Goal: Information Seeking & Learning: Learn about a topic

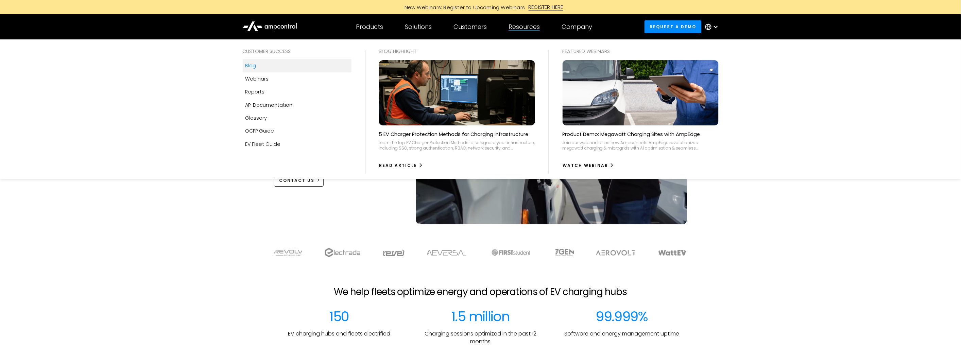
click at [253, 68] on div "Blog" at bounding box center [250, 65] width 11 height 7
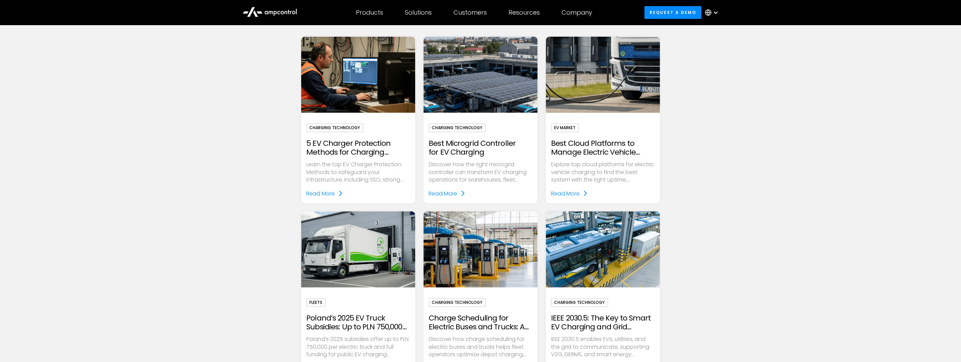
scroll to position [226, 0]
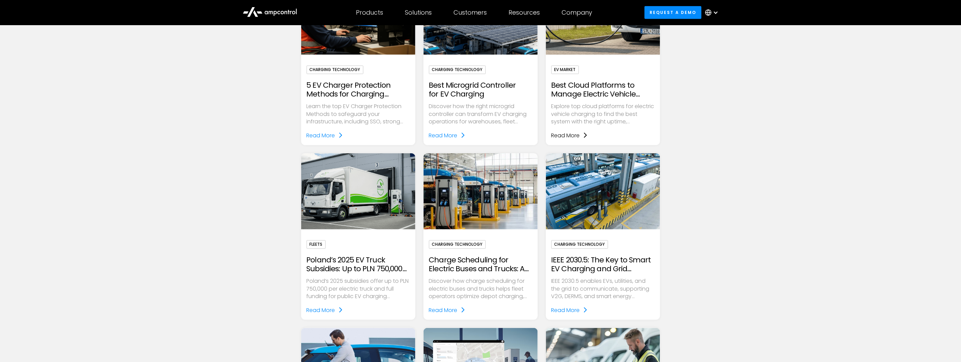
click at [572, 135] on div "Read More" at bounding box center [565, 135] width 29 height 9
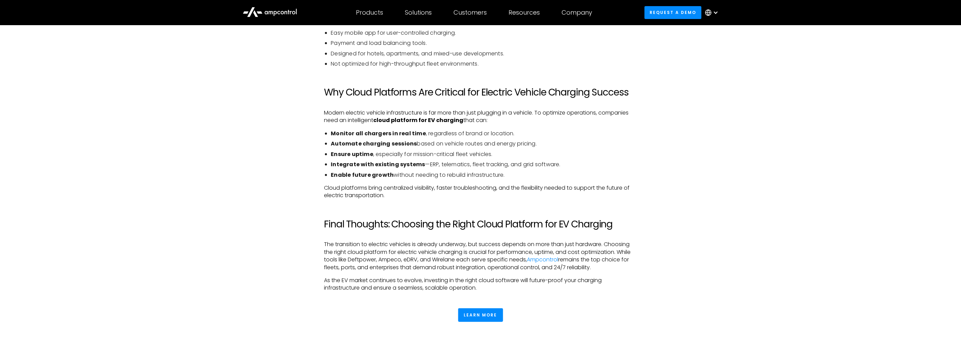
scroll to position [1435, 0]
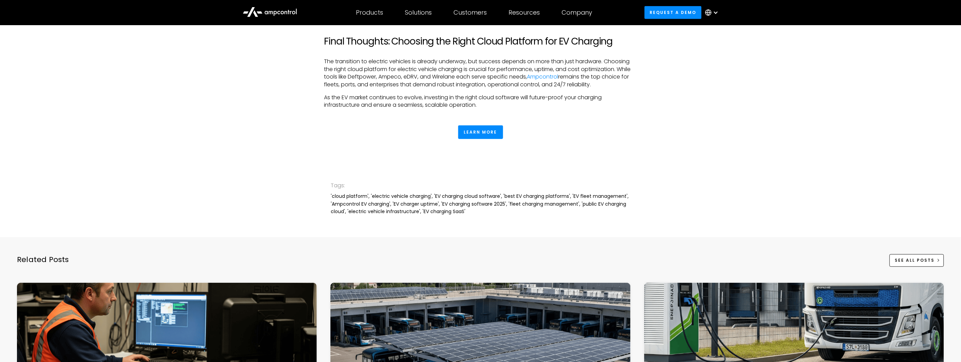
click at [337, 187] on div "Tags:" at bounding box center [480, 185] width 299 height 9
click at [335, 200] on div "'cloud platform', 'electric vehicle charging', 'EV charging cloud software', 'b…" at bounding box center [480, 203] width 299 height 23
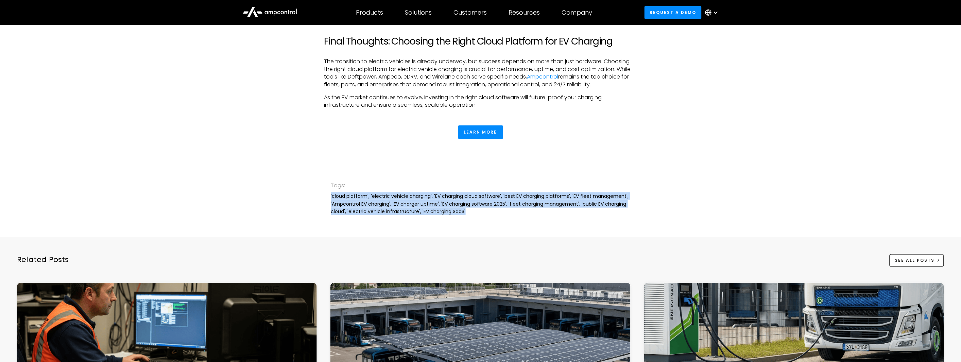
drag, startPoint x: 329, startPoint y: 195, endPoint x: 483, endPoint y: 210, distance: 154.4
click at [483, 210] on div "Tags: 'cloud platform', 'electric vehicle charging', 'EV charging cloud softwar…" at bounding box center [480, 198] width 961 height 78
click at [482, 211] on div "'cloud platform', 'electric vehicle charging', 'EV charging cloud software', 'b…" at bounding box center [480, 203] width 299 height 23
drag, startPoint x: 466, startPoint y: 216, endPoint x: 323, endPoint y: 194, distance: 144.8
click at [323, 194] on div "Tags: 'cloud platform', 'electric vehicle charging', 'EV charging cloud softwar…" at bounding box center [480, 198] width 961 height 78
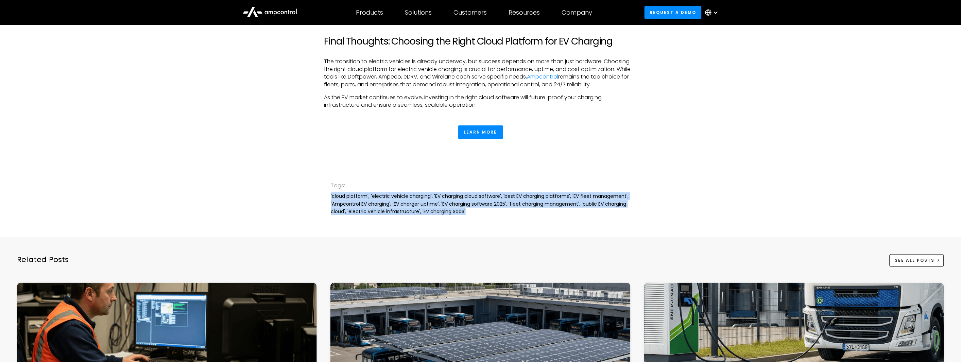
click at [354, 202] on div "'cloud platform', 'electric vehicle charging', 'EV charging cloud software', 'b…" at bounding box center [480, 203] width 299 height 23
drag, startPoint x: 327, startPoint y: 196, endPoint x: 472, endPoint y: 217, distance: 145.9
click at [472, 217] on div "Tags: 'cloud platform', 'electric vehicle charging', 'EV charging cloud softwar…" at bounding box center [480, 198] width 961 height 78
click at [473, 216] on div "Tags: 'cloud platform', 'electric vehicle charging', 'EV charging cloud softwar…" at bounding box center [480, 198] width 299 height 78
click at [466, 212] on div "'cloud platform', 'electric vehicle charging', 'EV charging cloud software', 'b…" at bounding box center [480, 203] width 299 height 23
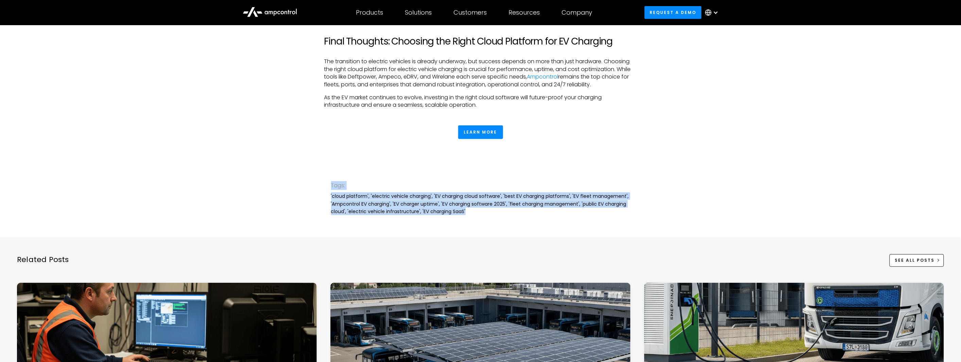
drag, startPoint x: 467, startPoint y: 211, endPoint x: 324, endPoint y: 185, distance: 145.5
click at [324, 185] on div "Tags: 'cloud platform', 'electric vehicle charging', 'EV charging cloud softwar…" at bounding box center [480, 198] width 961 height 78
click at [486, 213] on div "'cloud platform', 'electric vehicle charging', 'EV charging cloud software', 'b…" at bounding box center [480, 203] width 299 height 23
drag, startPoint x: 346, startPoint y: 187, endPoint x: 493, endPoint y: 212, distance: 149.2
click at [493, 212] on div "Tags: 'cloud platform', 'electric vehicle charging', 'EV charging cloud softwar…" at bounding box center [480, 198] width 961 height 78
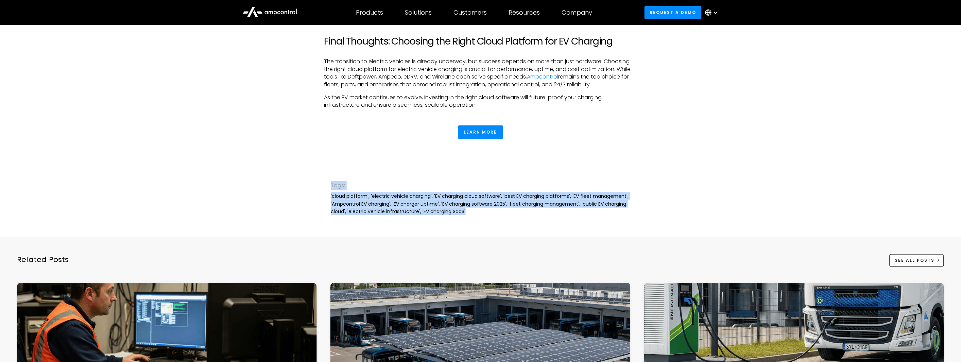
click at [492, 211] on div "'cloud platform', 'electric vehicle charging', 'EV charging cloud software', 'b…" at bounding box center [480, 203] width 299 height 23
drag, startPoint x: 474, startPoint y: 213, endPoint x: 367, endPoint y: 217, distance: 107.1
click at [279, 168] on div "Tags: 'cloud platform', 'electric vehicle charging', 'EV charging cloud softwar…" at bounding box center [480, 198] width 961 height 78
click at [389, 212] on div "'cloud platform', 'electric vehicle charging', 'EV charging cloud software', 'b…" at bounding box center [480, 203] width 299 height 23
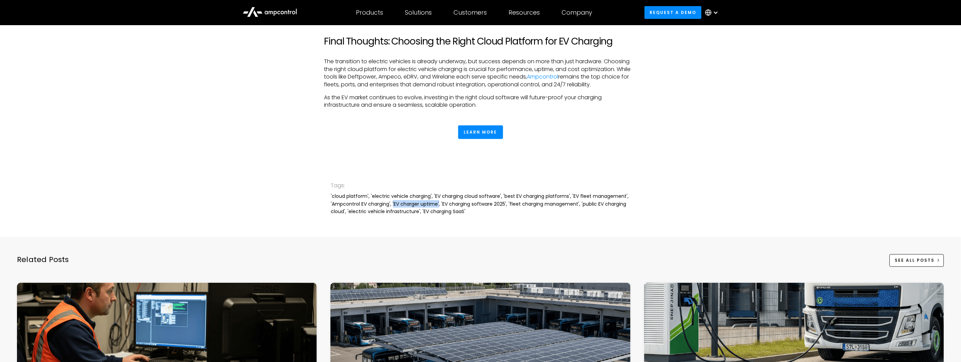
drag, startPoint x: 392, startPoint y: 205, endPoint x: 438, endPoint y: 202, distance: 46.0
click at [438, 202] on div "'cloud platform', 'electric vehicle charging', 'EV charging cloud software', 'b…" at bounding box center [480, 203] width 299 height 23
drag, startPoint x: 570, startPoint y: 196, endPoint x: 622, endPoint y: 198, distance: 52.0
click at [622, 198] on div "'cloud platform', 'electric vehicle charging', 'EV charging cloud software', 'b…" at bounding box center [480, 203] width 299 height 23
click at [337, 194] on div "'cloud platform', 'electric vehicle charging', 'EV charging cloud software', 'b…" at bounding box center [480, 203] width 299 height 23
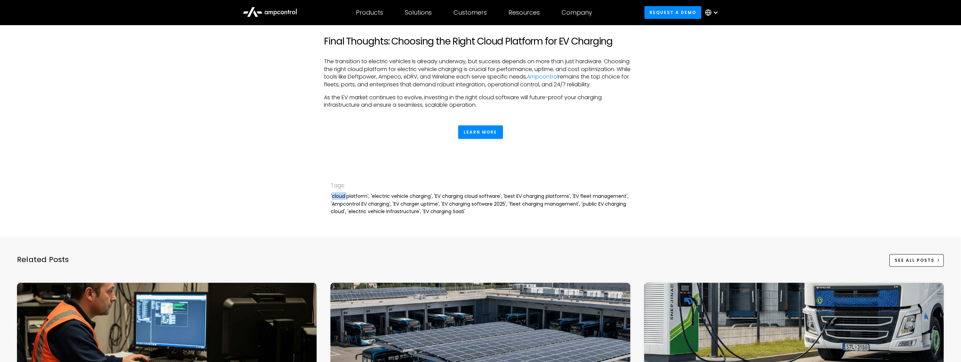
click at [337, 194] on div "'cloud platform', 'electric vehicle charging', 'EV charging cloud software', 'b…" at bounding box center [480, 203] width 299 height 23
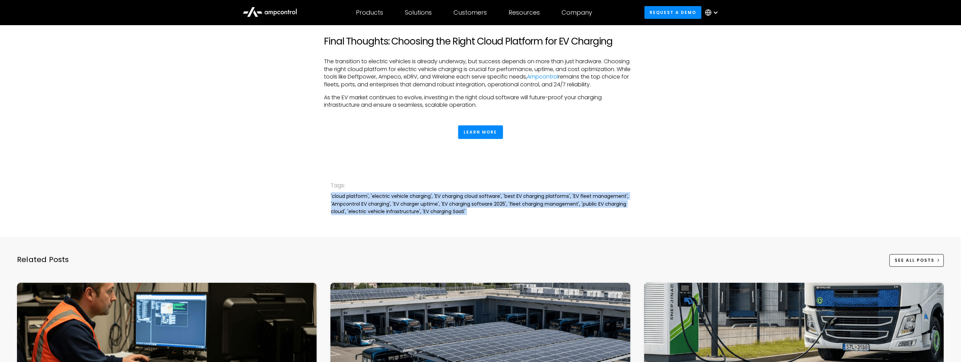
drag, startPoint x: 337, startPoint y: 194, endPoint x: 347, endPoint y: 193, distance: 10.0
click at [338, 194] on div "'cloud platform', 'electric vehicle charging', 'EV charging cloud software', 'b…" at bounding box center [480, 203] width 299 height 23
click at [488, 204] on div "'cloud platform', 'electric vehicle charging', 'EV charging cloud software', 'b…" at bounding box center [480, 203] width 299 height 23
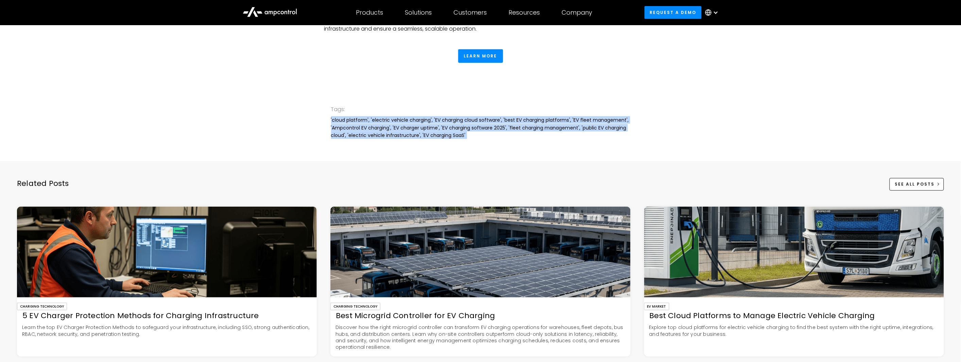
scroll to position [1510, 0]
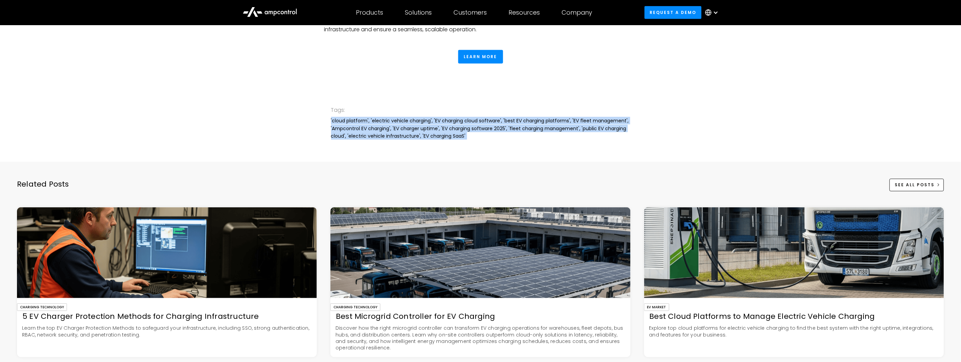
click at [493, 127] on div "'cloud platform', 'electric vehicle charging', 'EV charging cloud software', 'b…" at bounding box center [480, 128] width 299 height 23
